Goal: Information Seeking & Learning: Learn about a topic

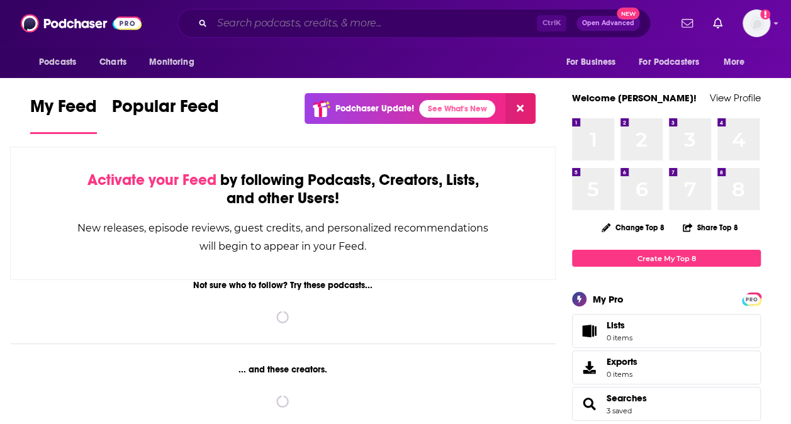
click at [330, 20] on input "Search podcasts, credits, & more..." at bounding box center [374, 23] width 325 height 20
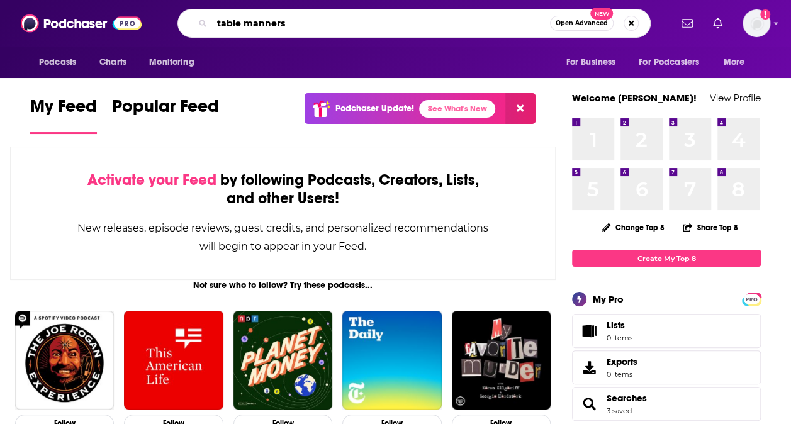
type input "table manners"
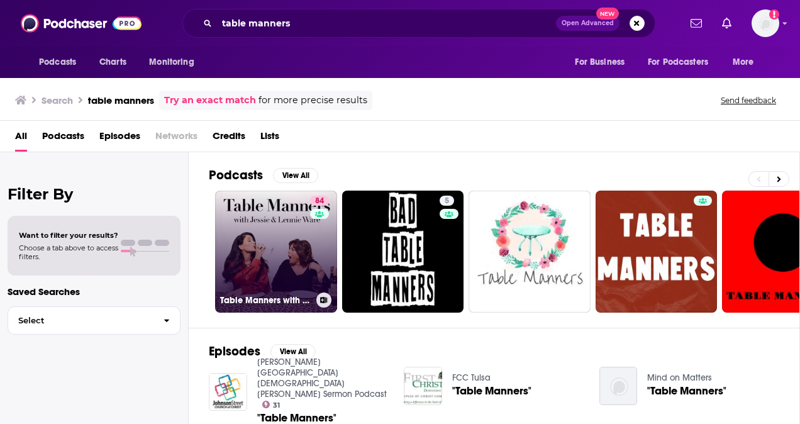
click at [265, 230] on link "84 Table Manners with [PERSON_NAME] and [PERSON_NAME]" at bounding box center [276, 252] width 122 height 122
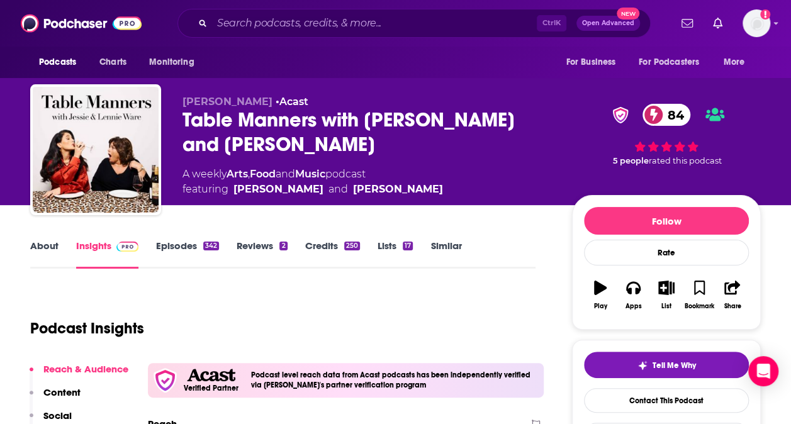
click at [184, 245] on link "Episodes 342" at bounding box center [187, 254] width 63 height 29
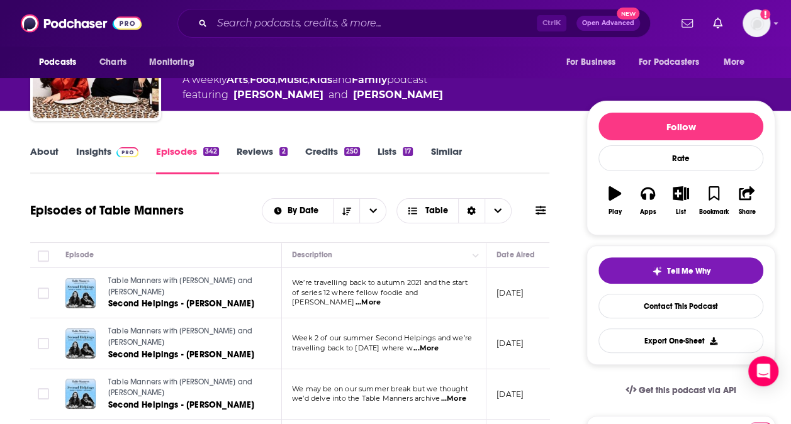
scroll to position [126, 0]
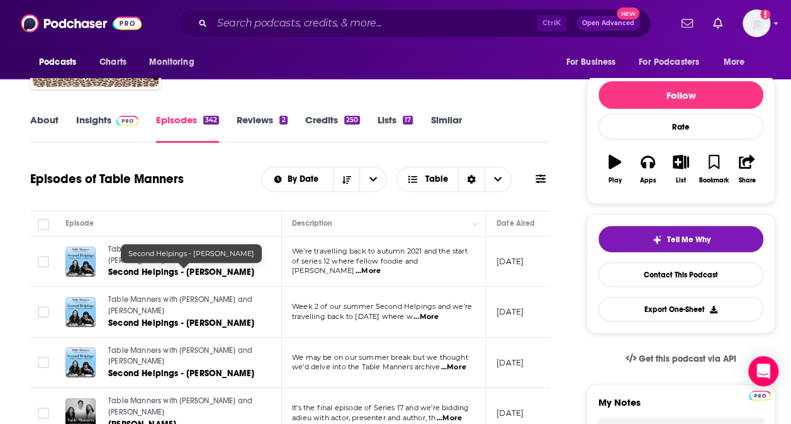
click at [201, 272] on span "Second Helpings - [PERSON_NAME]" at bounding box center [181, 272] width 146 height 11
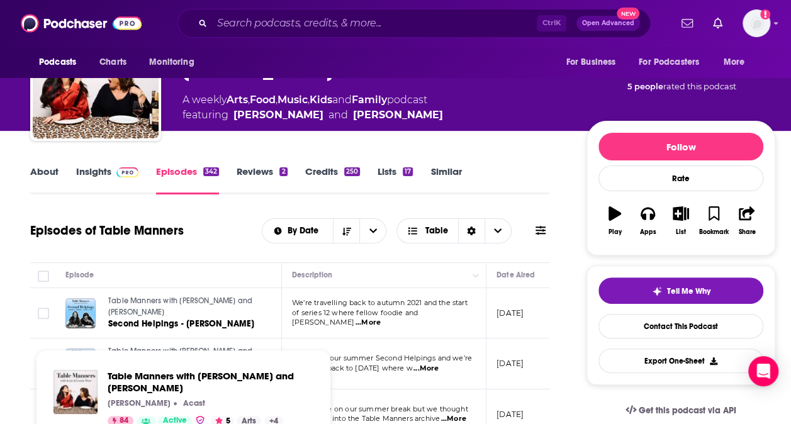
scroll to position [63, 0]
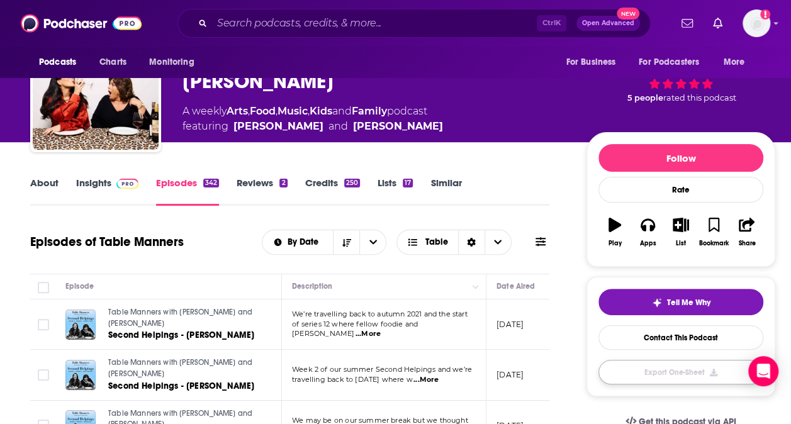
click at [684, 369] on button "Export One-Sheet" at bounding box center [680, 372] width 165 height 25
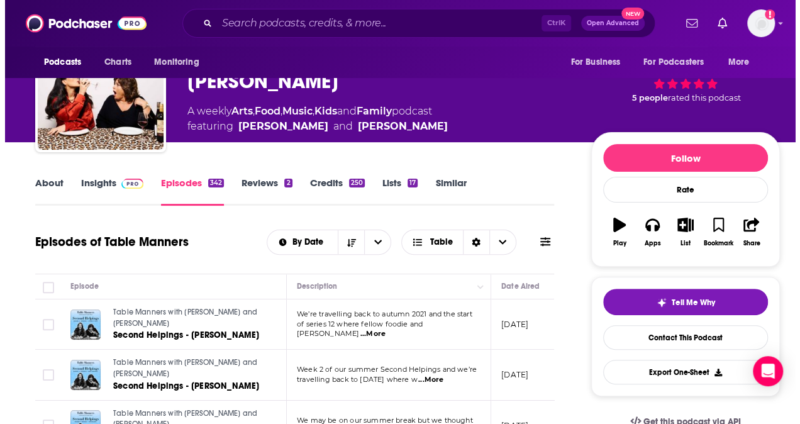
scroll to position [0, 0]
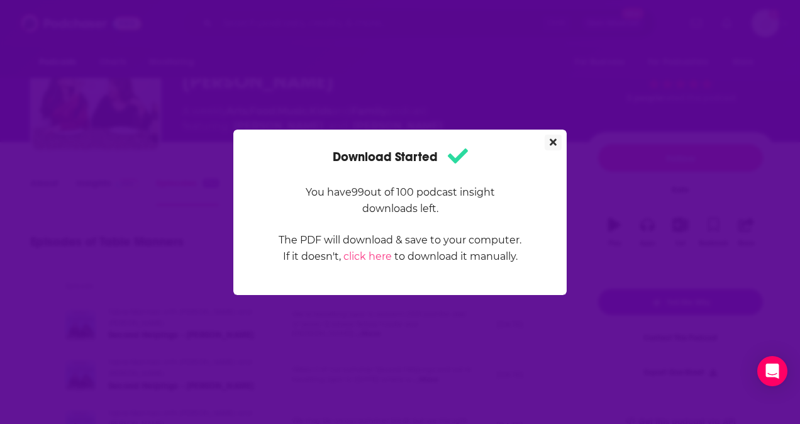
click at [554, 137] on icon "Close" at bounding box center [553, 142] width 7 height 10
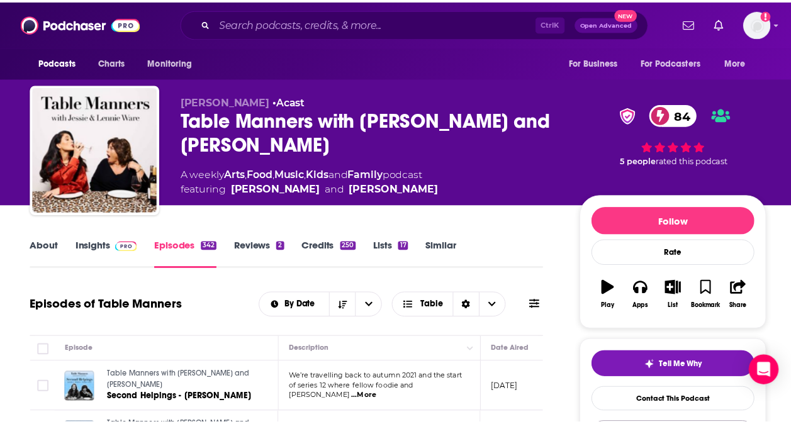
scroll to position [63, 0]
